Goal: Navigation & Orientation: Understand site structure

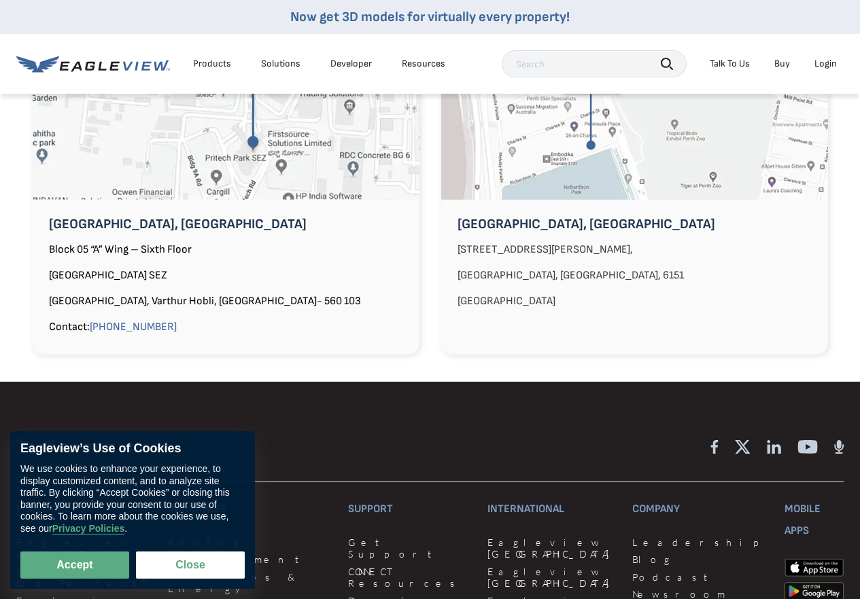
scroll to position [1248, 0]
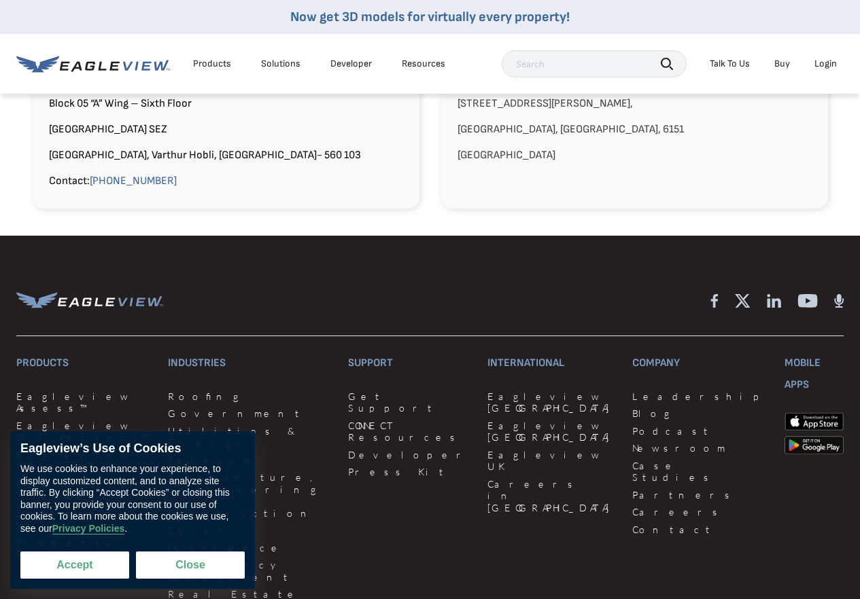
click at [113, 565] on button "Accept" at bounding box center [74, 565] width 109 height 27
checkbox input "true"
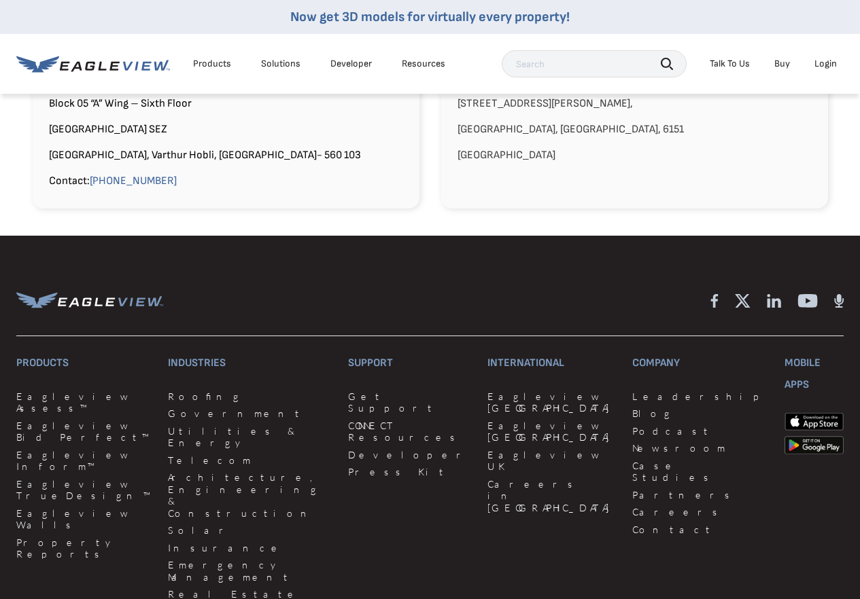
click at [713, 294] on icon at bounding box center [714, 301] width 7 height 14
click at [632, 524] on link "Contact" at bounding box center [700, 530] width 136 height 12
click at [632, 506] on link "Careers" at bounding box center [700, 512] width 136 height 12
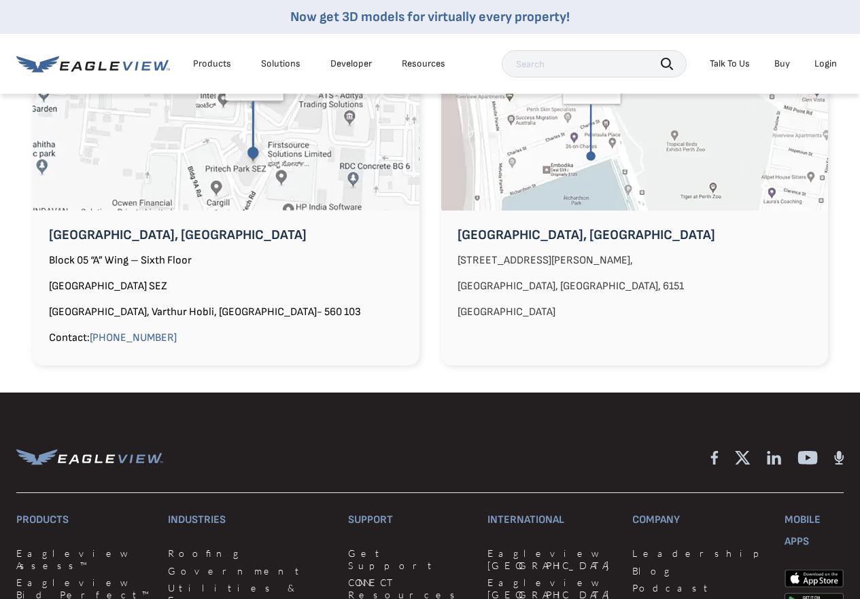
scroll to position [1405, 0]
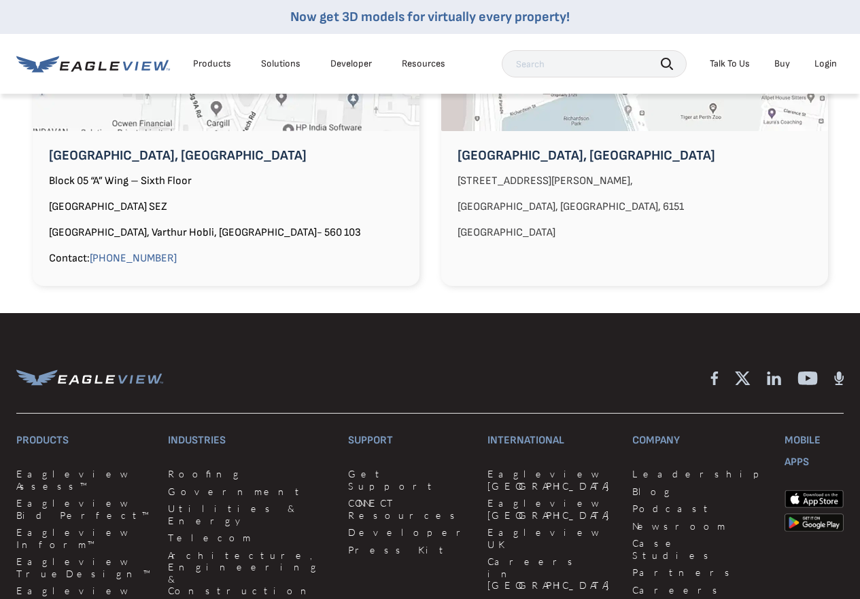
scroll to position [1406, 0]
